Goal: Find specific page/section: Find specific page/section

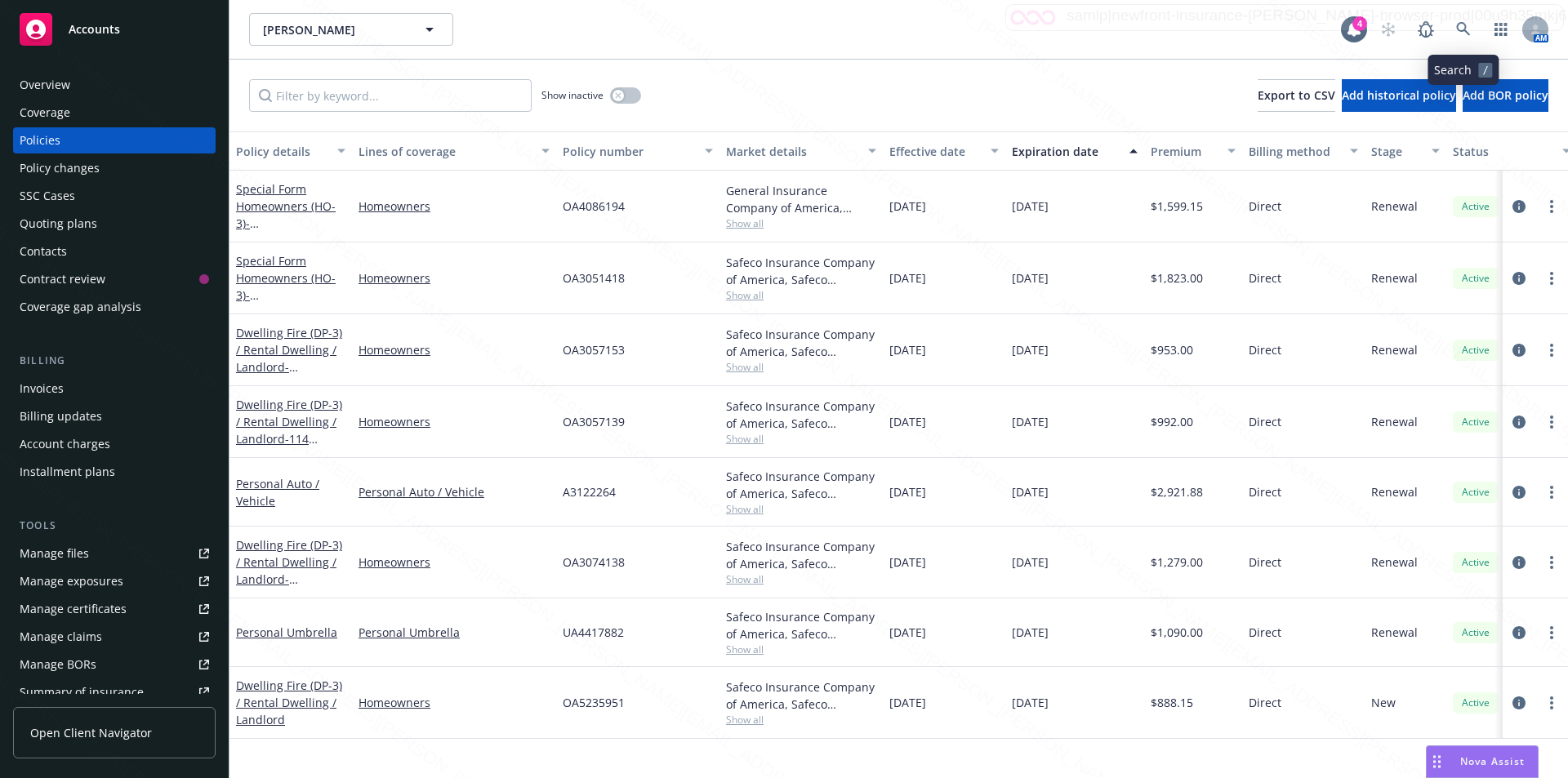
click at [1457, 21] on link at bounding box center [1463, 29] width 33 height 33
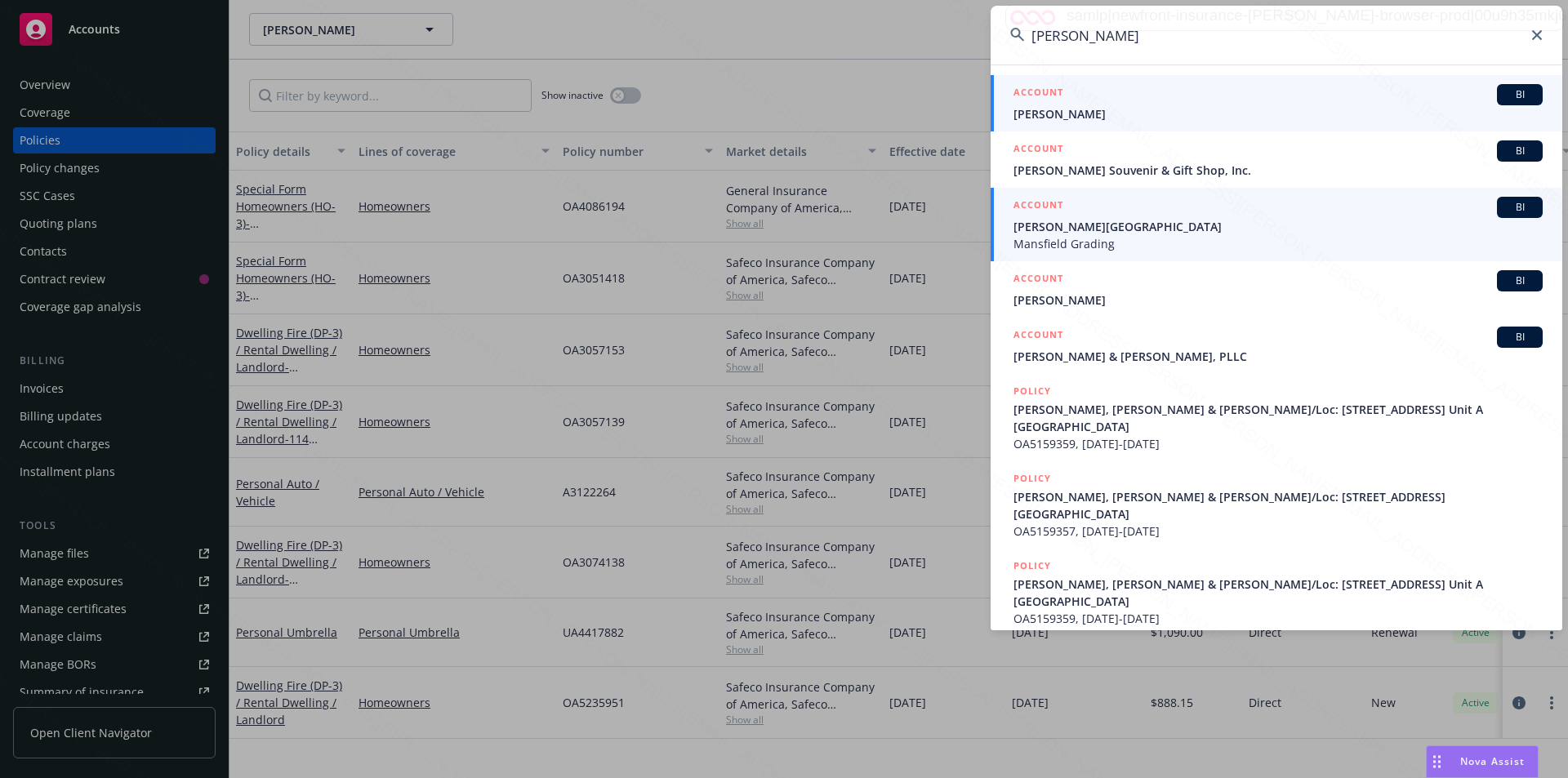
type input "[PERSON_NAME]"
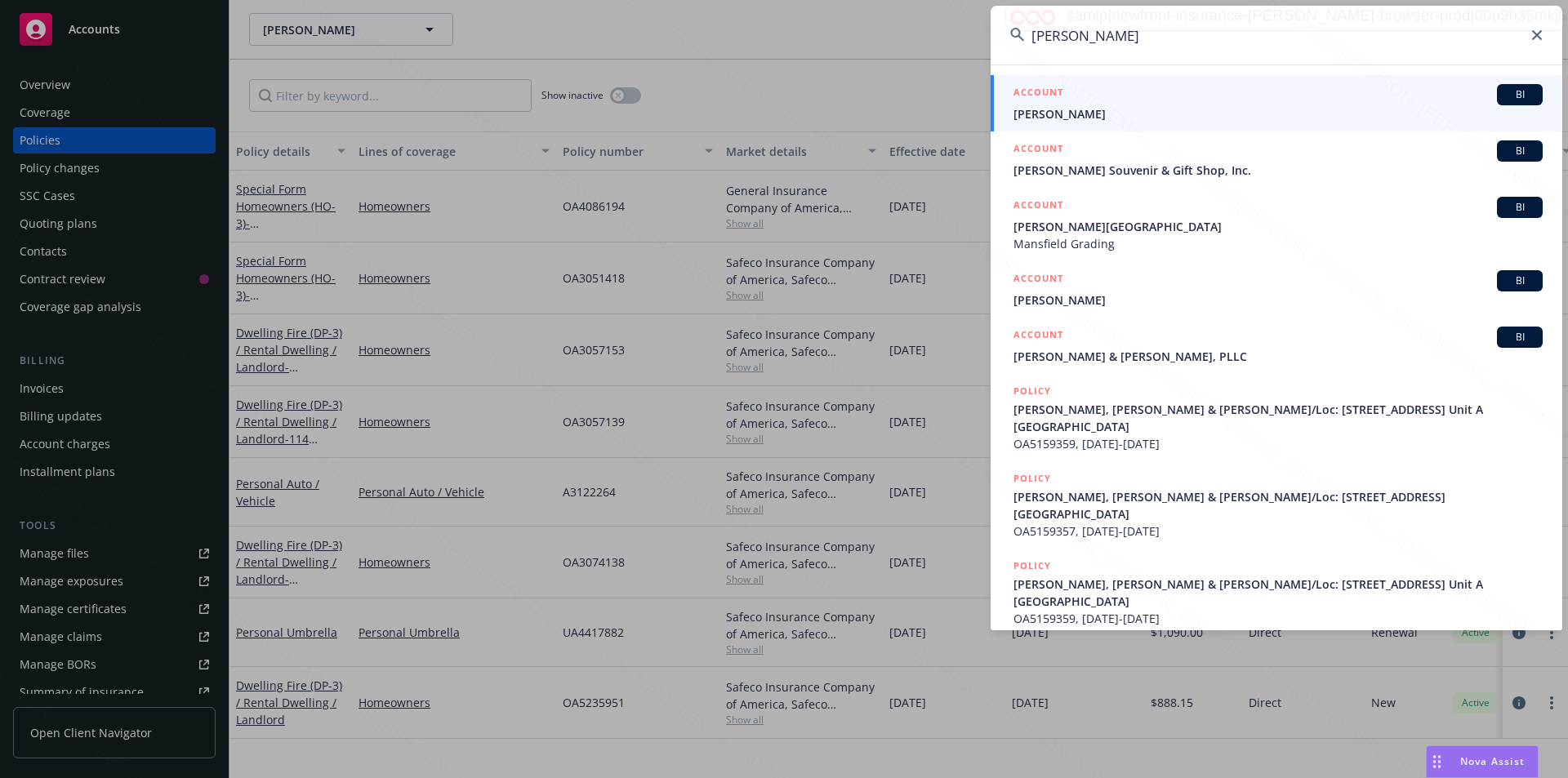
click at [1072, 117] on span "[PERSON_NAME]" at bounding box center [1277, 114] width 529 height 17
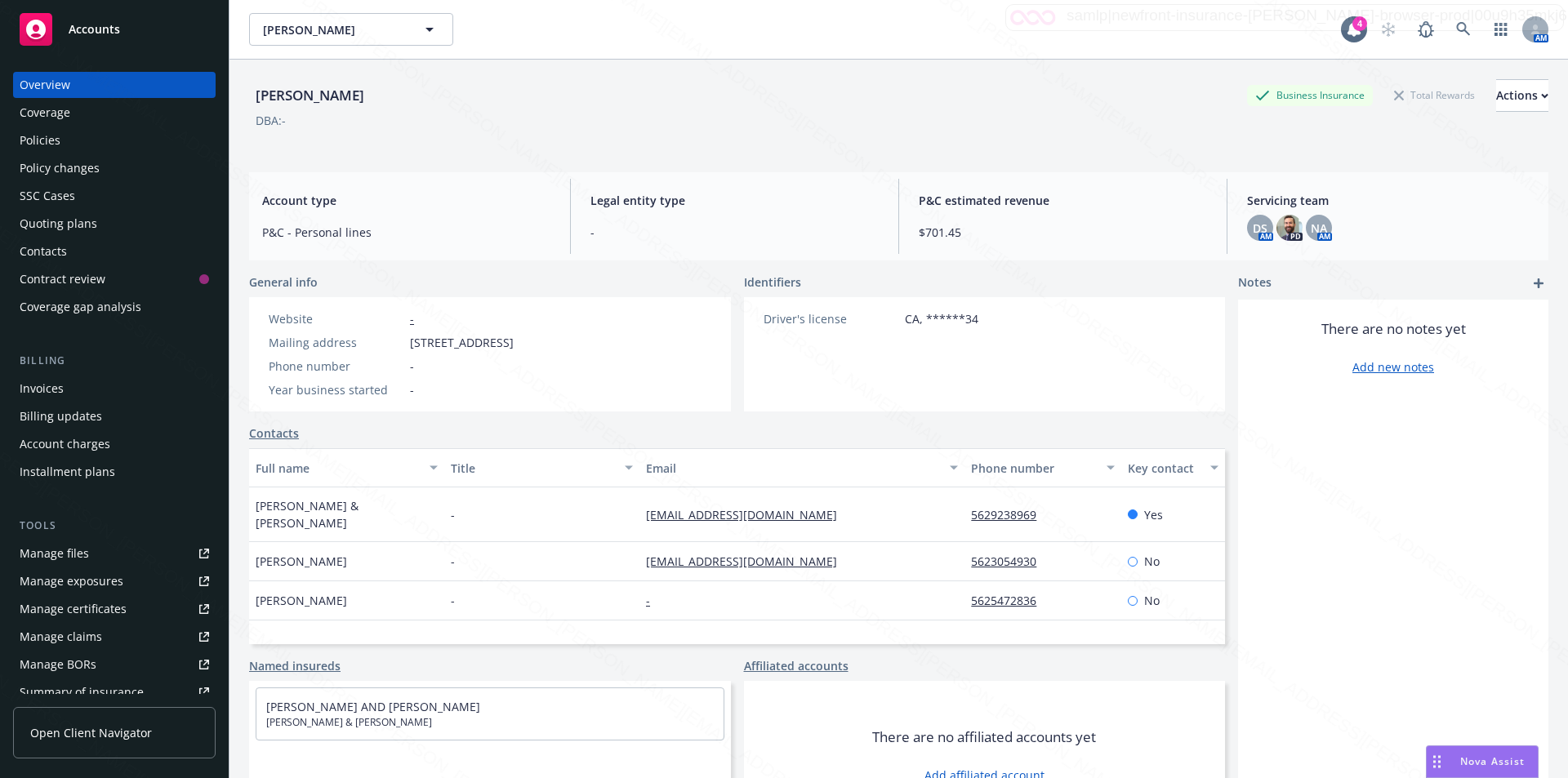
click at [37, 137] on div "Policies" at bounding box center [40, 141] width 41 height 26
